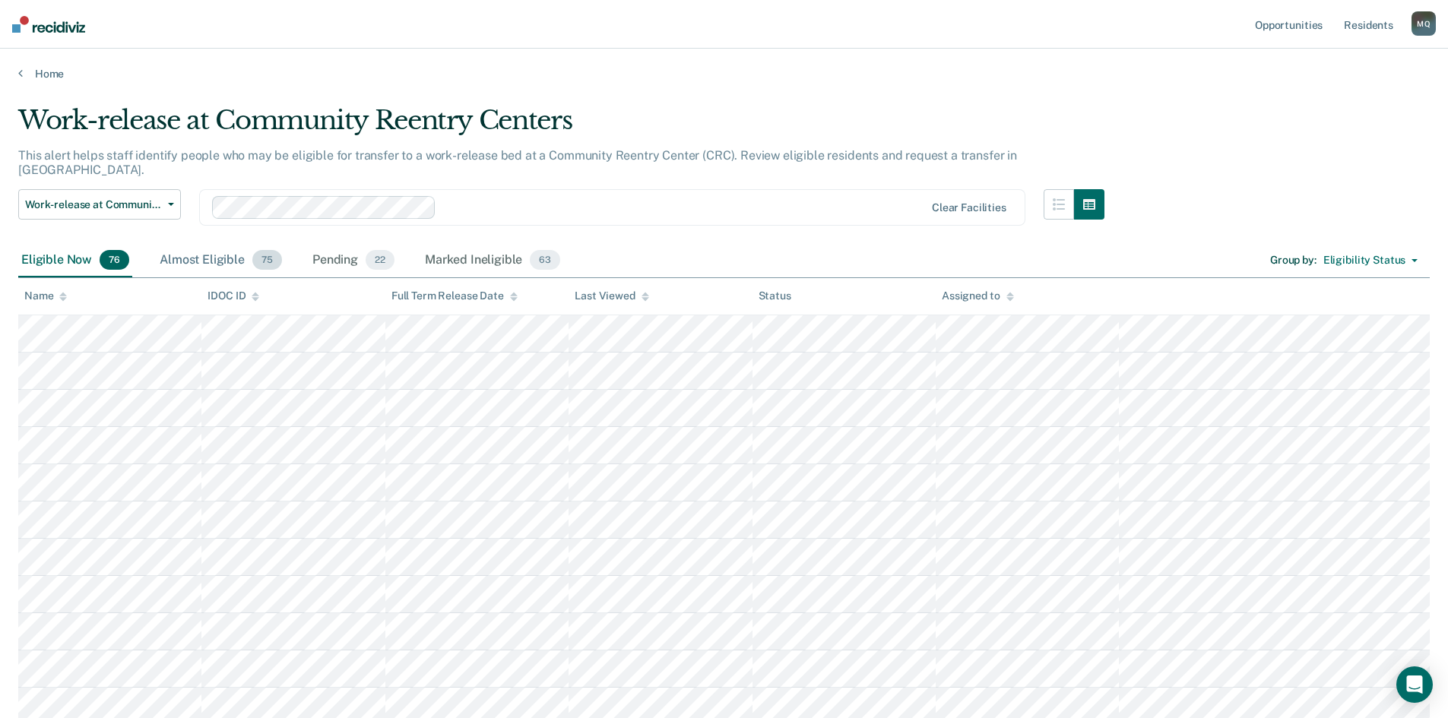
click at [234, 248] on div "Almost Eligible 75" at bounding box center [221, 260] width 128 height 33
click at [318, 244] on div "Pending 22" at bounding box center [353, 260] width 88 height 33
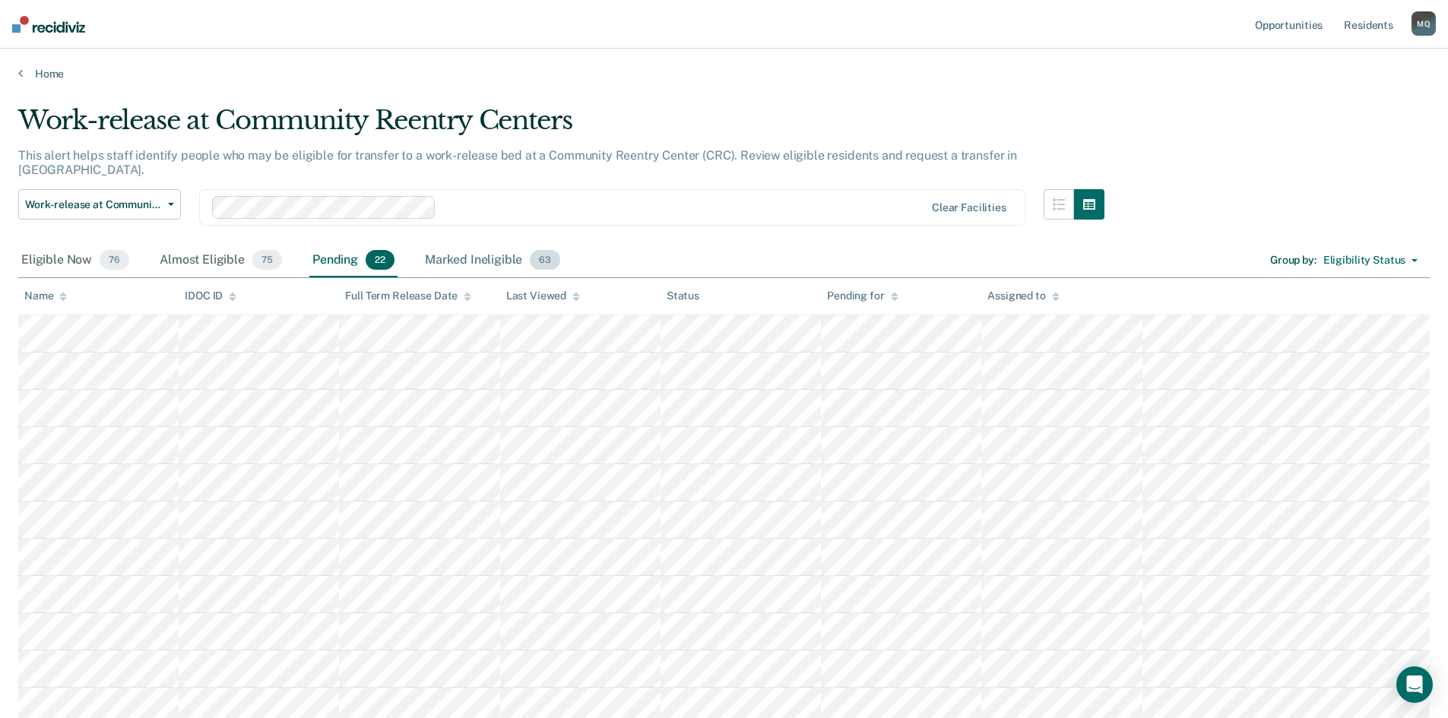
click at [454, 249] on div "Marked Ineligible 63" at bounding box center [492, 260] width 141 height 33
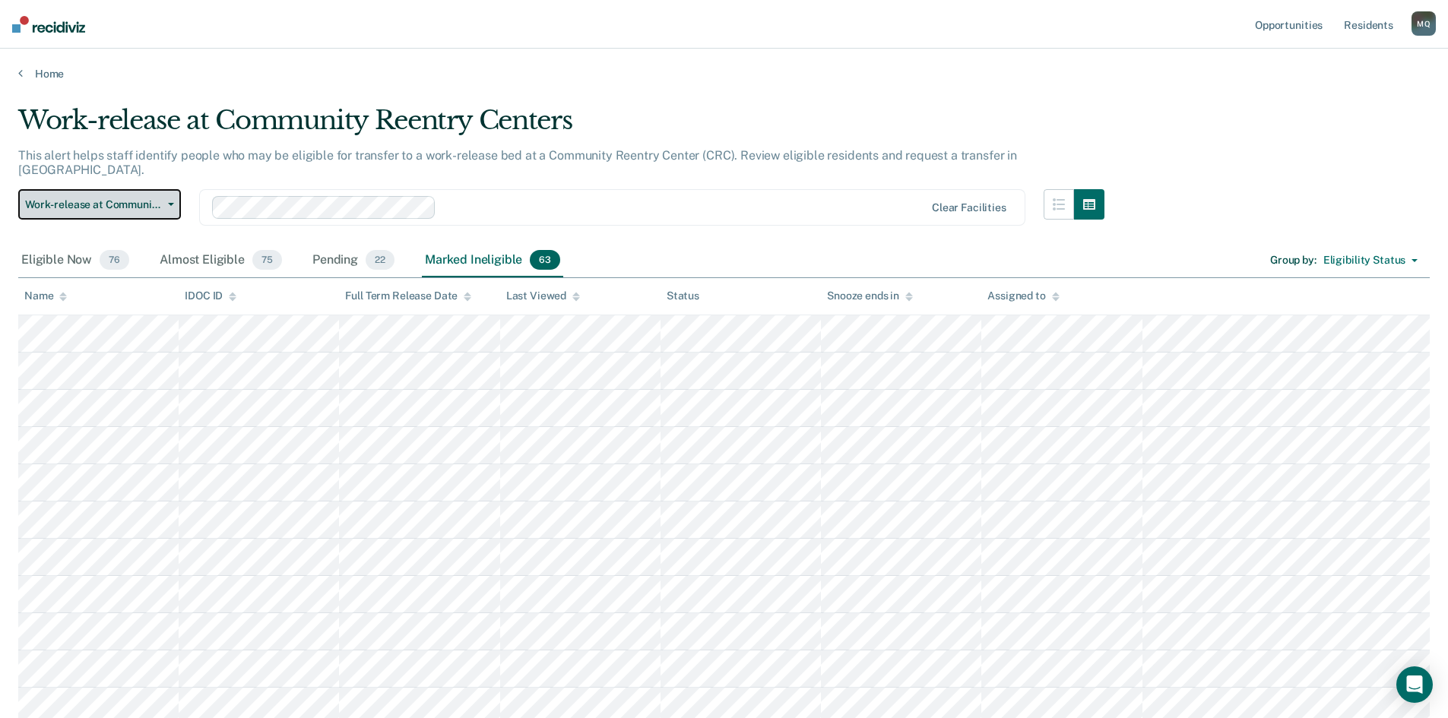
click at [170, 191] on button "Work-release at Community Reentry Centers" at bounding box center [99, 204] width 163 height 30
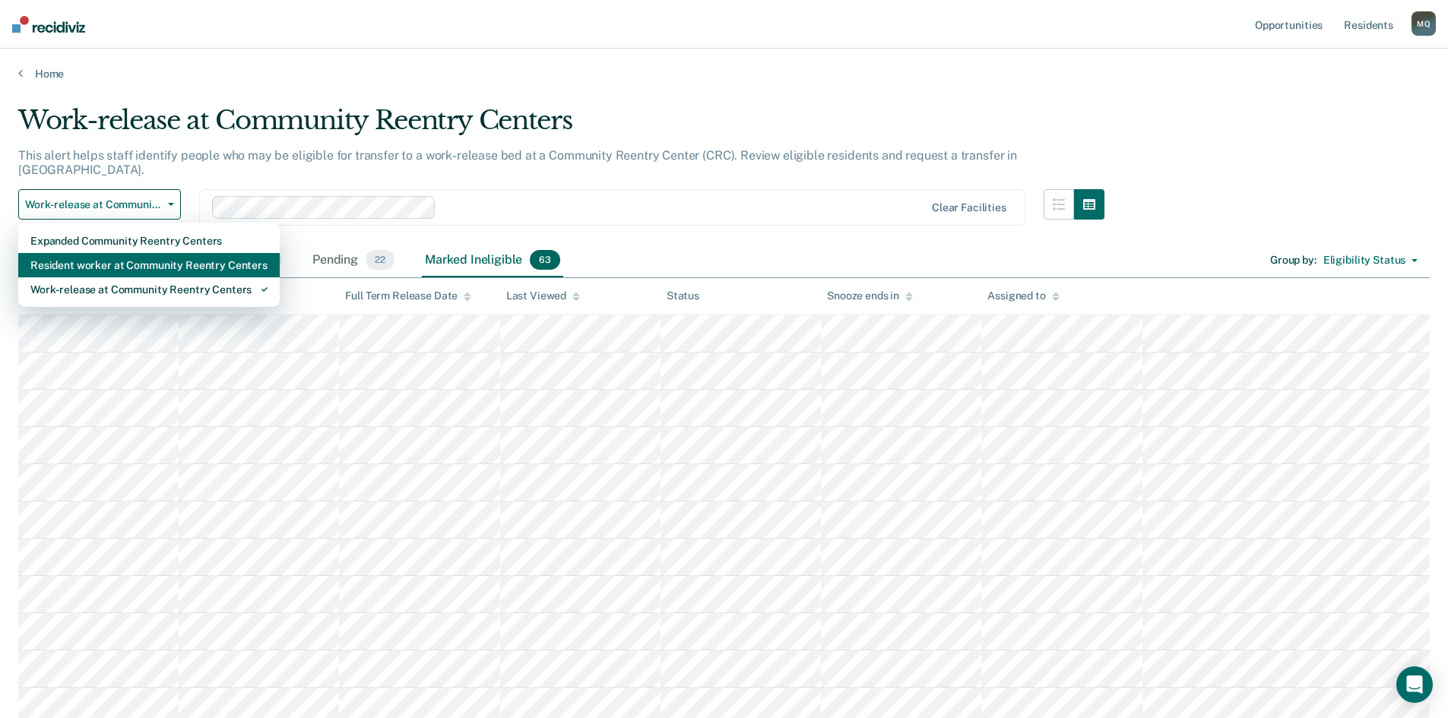
click at [168, 253] on div "Resident worker at Community Reentry Centers" at bounding box center [148, 265] width 237 height 24
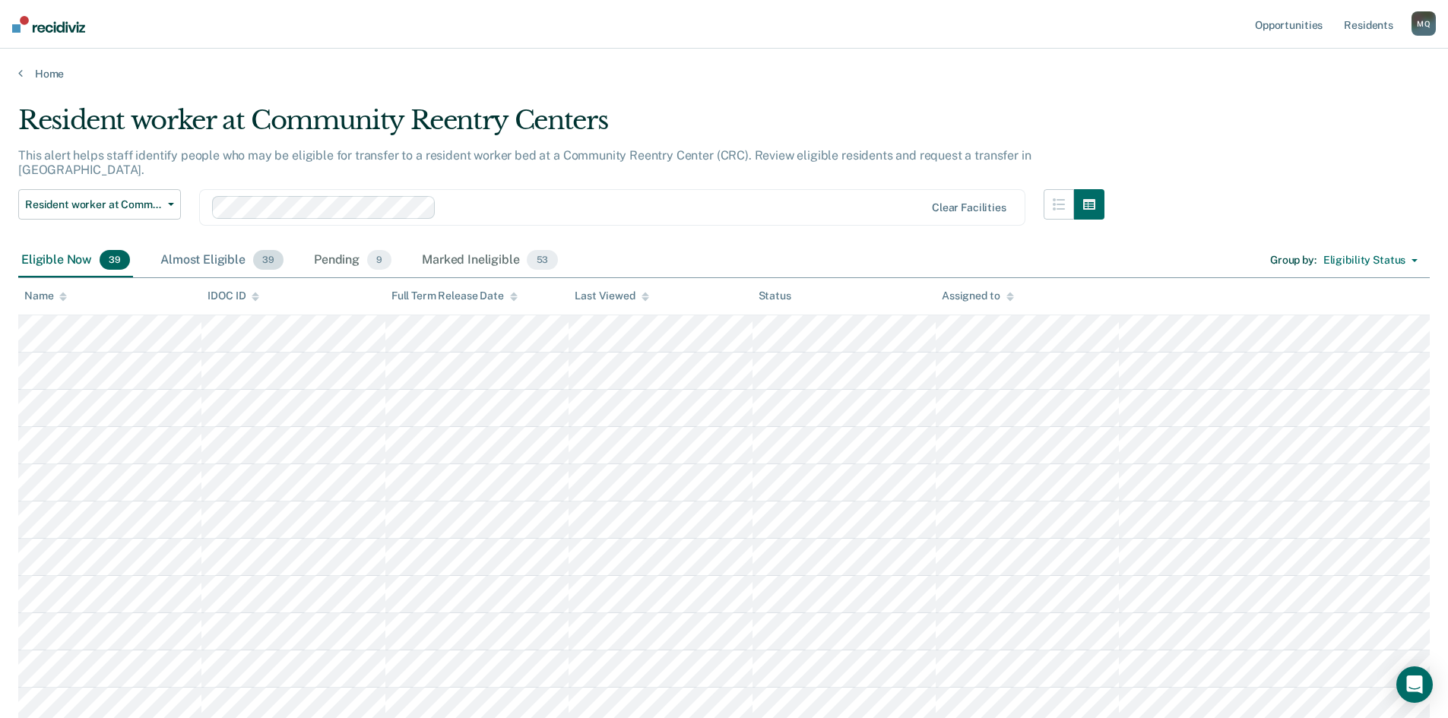
click at [207, 244] on div "Almost Eligible 39" at bounding box center [221, 260] width 129 height 33
click at [333, 248] on div "Pending 9" at bounding box center [353, 260] width 84 height 33
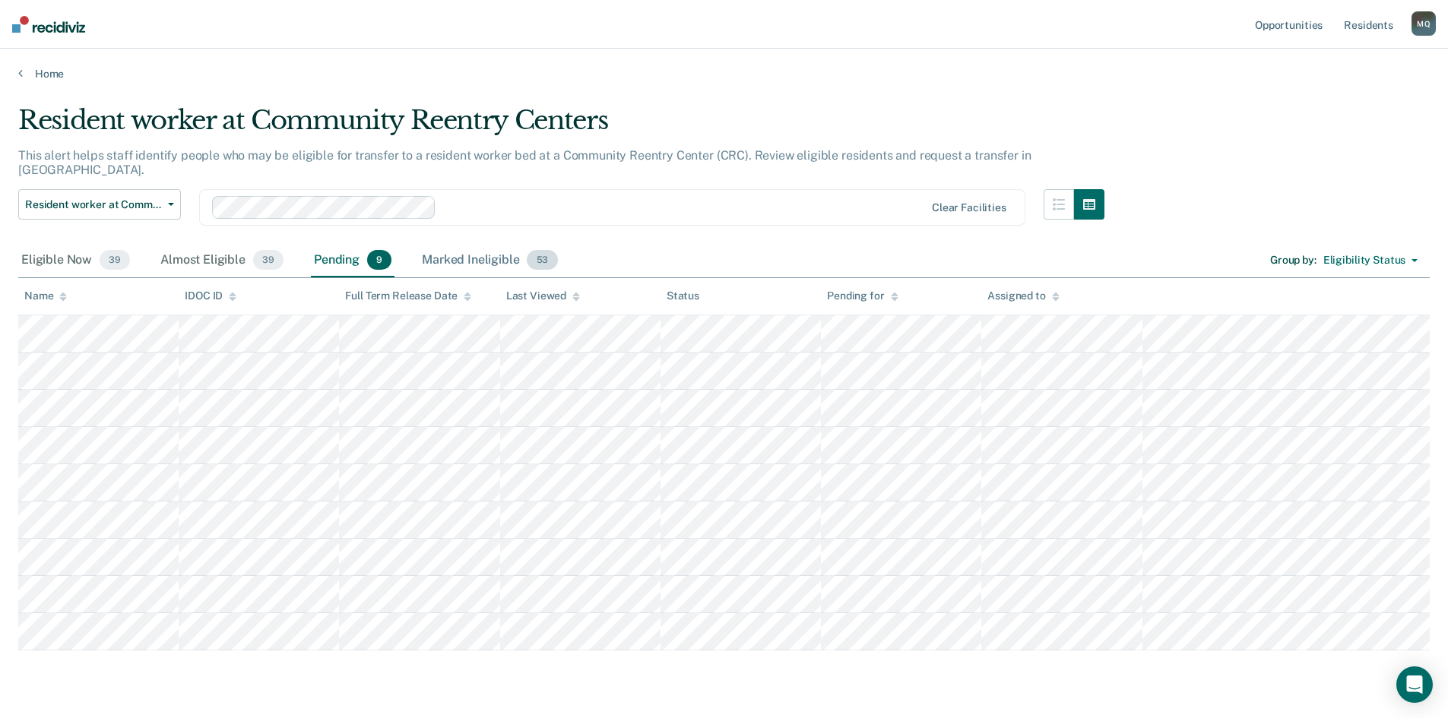
click at [468, 250] on div "Marked Ineligible 53" at bounding box center [489, 260] width 141 height 33
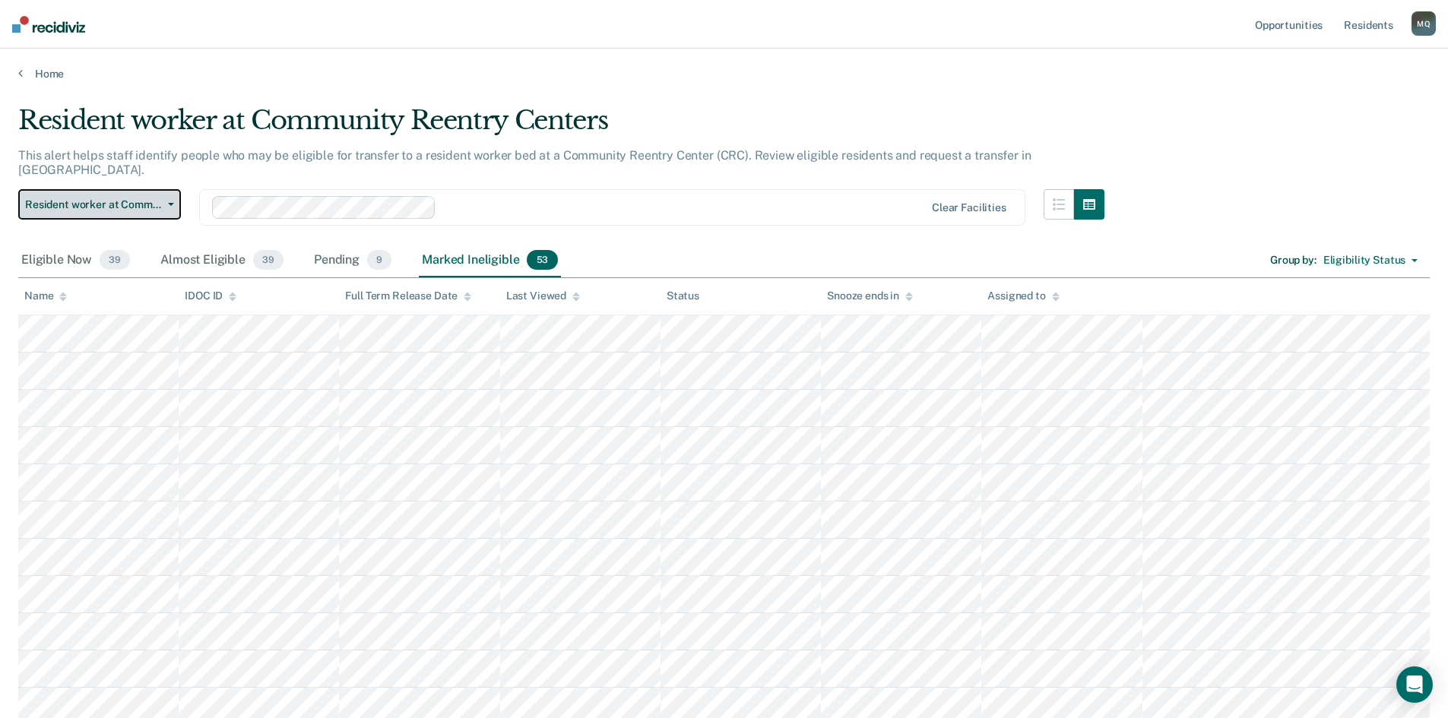
click at [168, 193] on button "Resident worker at Community Reentry Centers" at bounding box center [99, 204] width 163 height 30
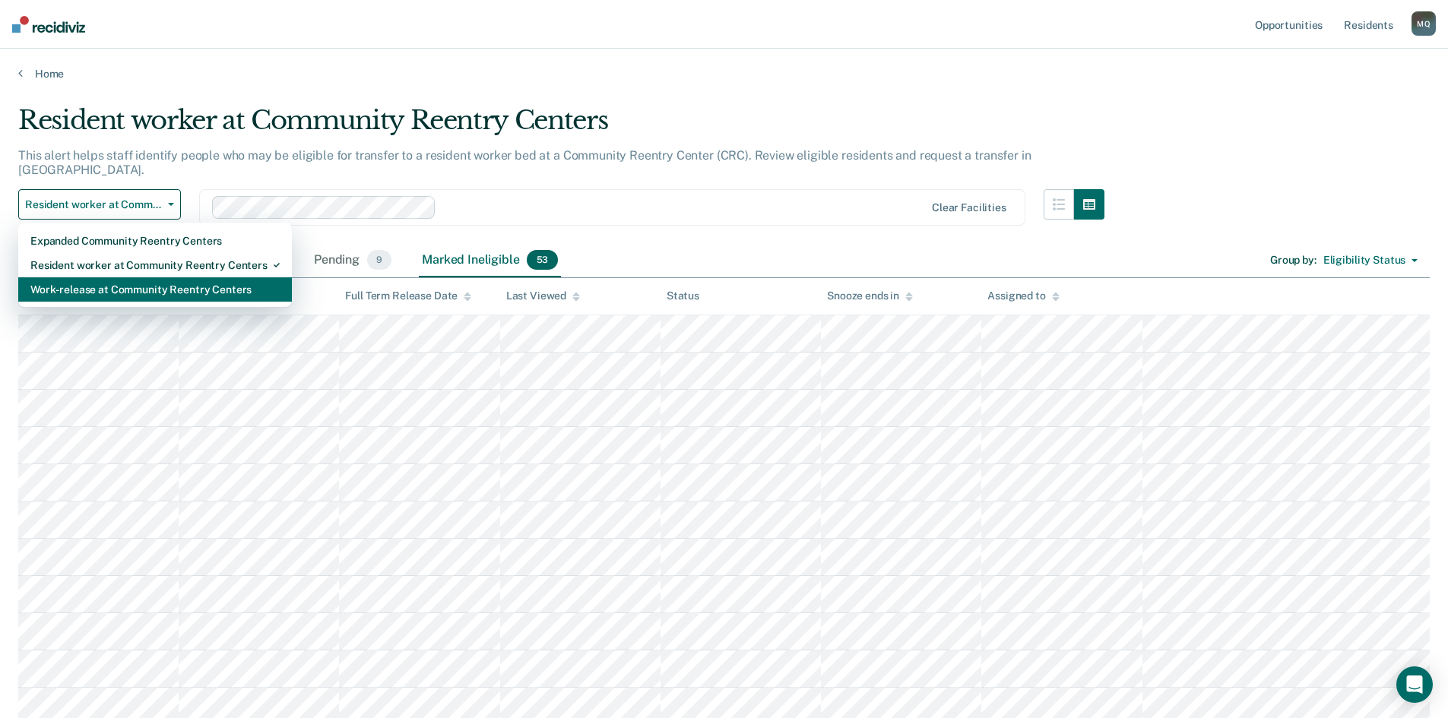
click at [166, 277] on div "Work-release at Community Reentry Centers" at bounding box center [154, 289] width 249 height 24
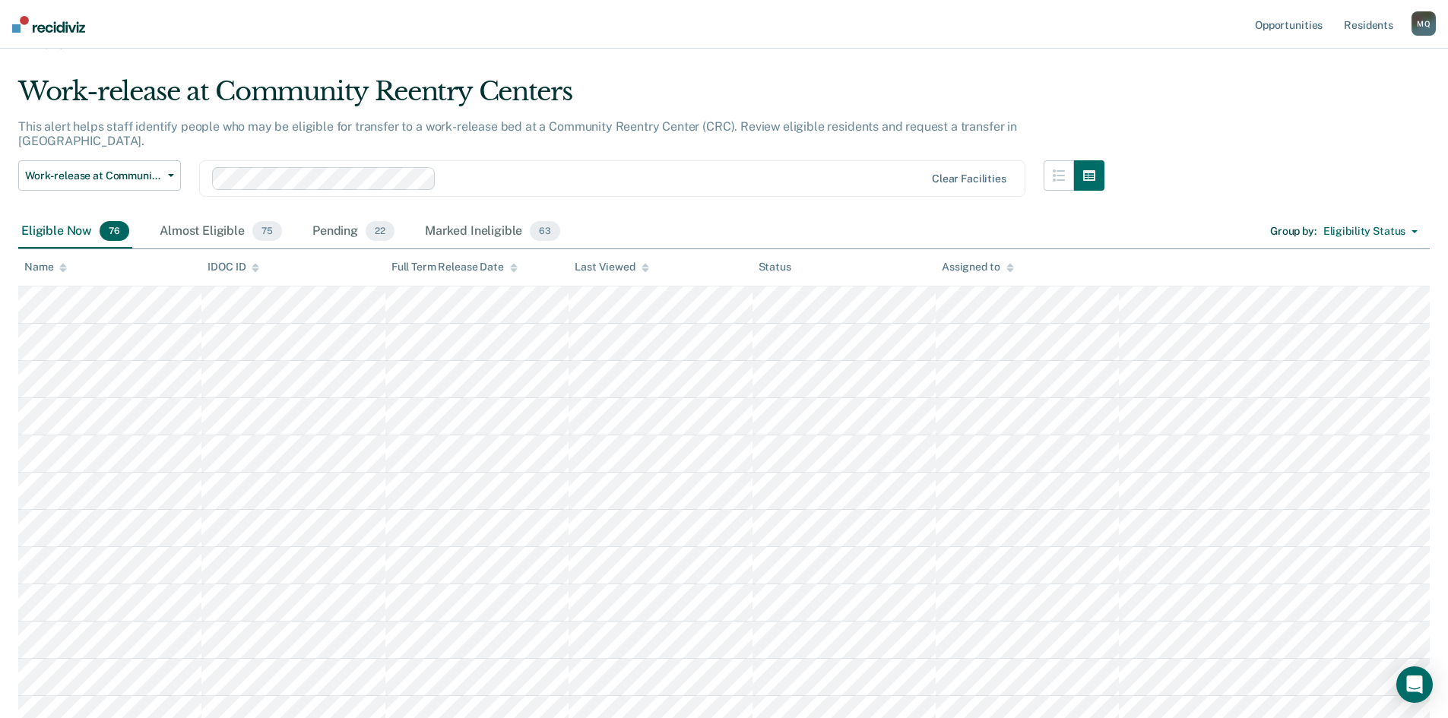
scroll to position [14, 0]
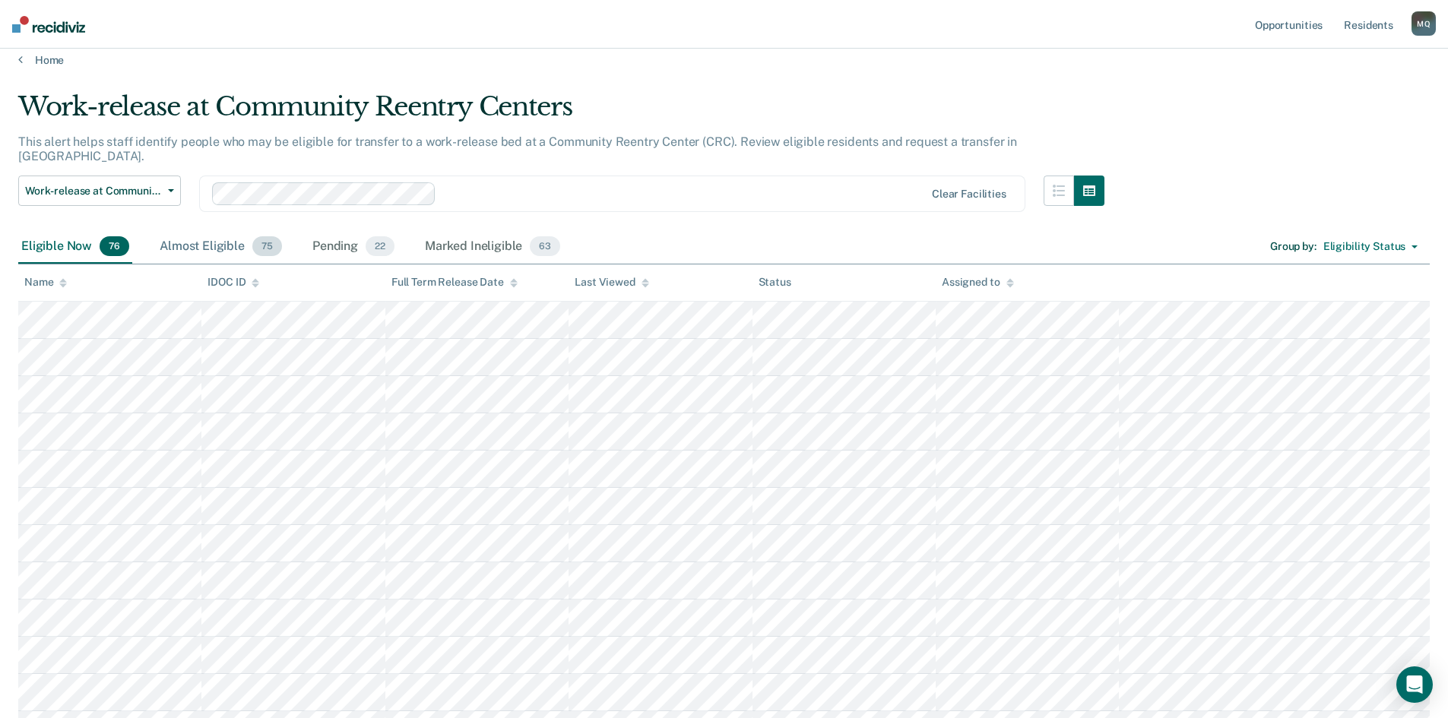
click at [223, 233] on div "Almost Eligible 75" at bounding box center [221, 246] width 128 height 33
click at [340, 230] on div "Pending 22" at bounding box center [353, 246] width 88 height 33
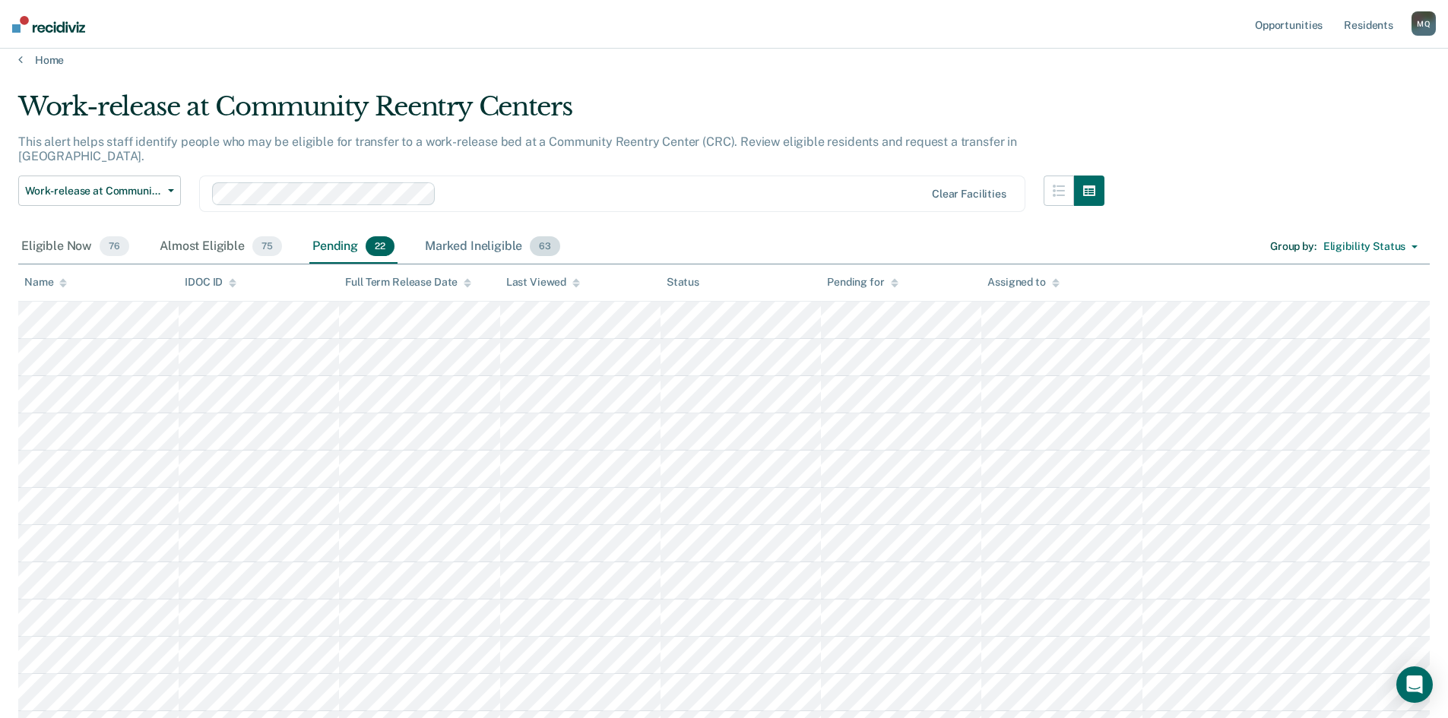
click at [503, 234] on div "Marked Ineligible 63" at bounding box center [492, 246] width 141 height 33
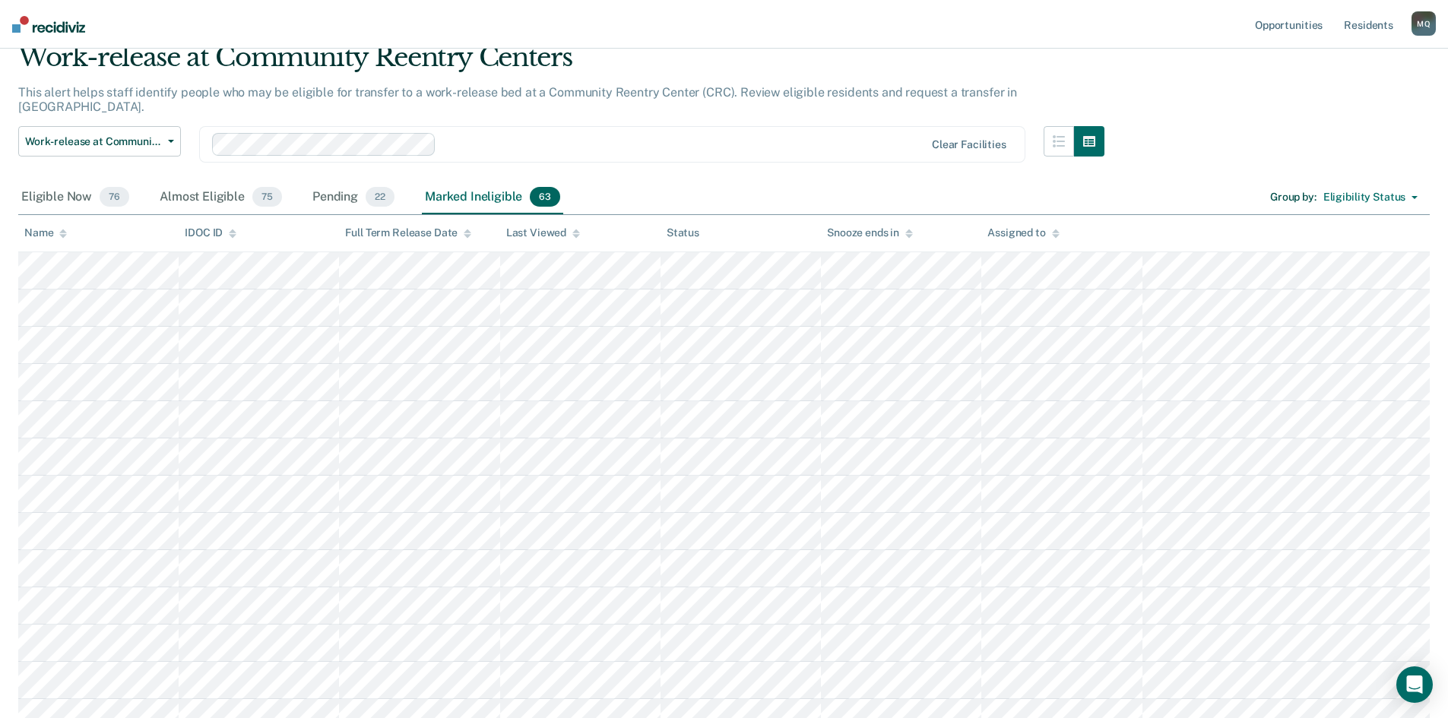
scroll to position [90, 0]
